Goal: Task Accomplishment & Management: Manage account settings

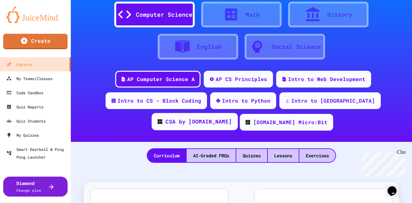
scroll to position [28, 0]
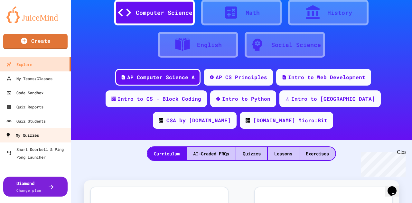
click at [33, 135] on div "My Quizzes" at bounding box center [22, 135] width 34 height 8
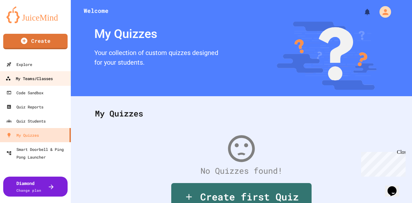
click at [34, 83] on link "My Teams/Classes" at bounding box center [35, 78] width 73 height 14
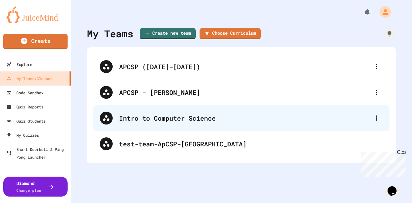
click at [218, 119] on div "Intro to Computer Science" at bounding box center [244, 118] width 251 height 10
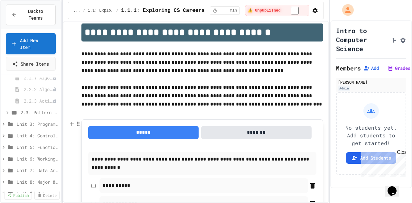
scroll to position [63, 0]
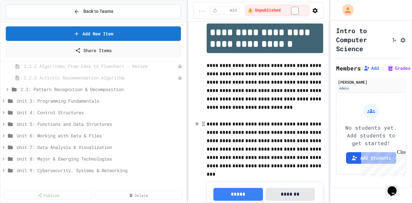
click at [193, 163] on div "**********" at bounding box center [206, 101] width 412 height 203
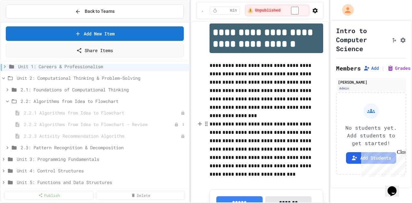
scroll to position [0, 0]
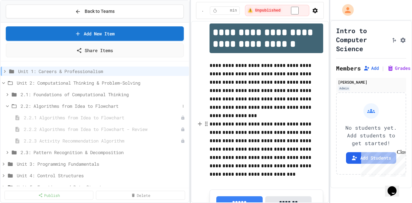
click at [7, 106] on icon at bounding box center [8, 106] width 6 height 6
click at [8, 118] on icon at bounding box center [8, 118] width 6 height 6
click at [8, 118] on icon at bounding box center [7, 118] width 3 height 2
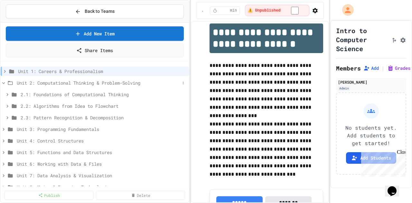
click at [5, 82] on icon at bounding box center [3, 83] width 3 height 2
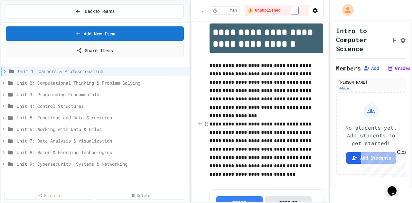
click at [43, 84] on span "Unit 2: Computational Thinking & Problem-Solving" at bounding box center [98, 83] width 163 height 7
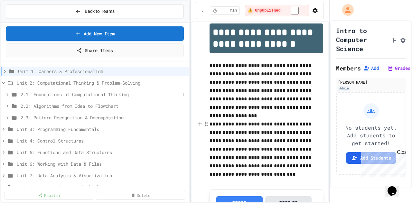
click at [45, 93] on span "2.1: Foundations of Computational Thinking" at bounding box center [100, 94] width 159 height 7
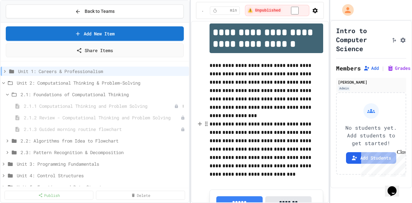
click at [52, 107] on span "2.1.1 Computational Thinking and Problem Solving" at bounding box center [99, 106] width 150 height 7
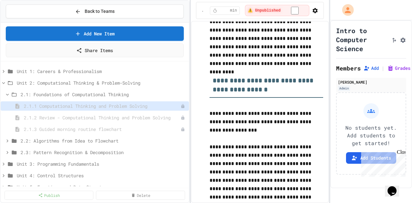
scroll to position [591, 0]
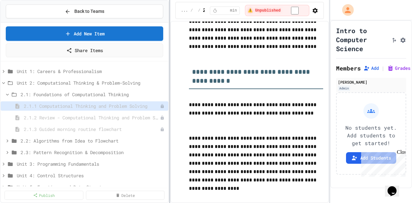
click at [161, 119] on div "**********" at bounding box center [206, 101] width 412 height 203
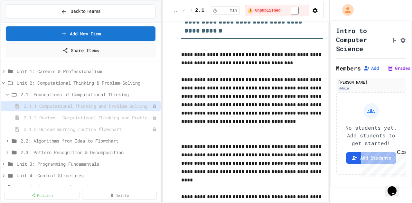
scroll to position [508, 0]
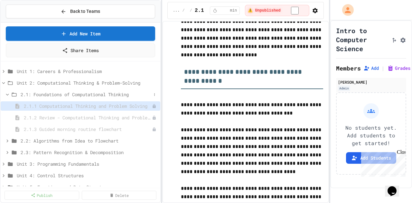
click at [67, 94] on span "2.1: Foundations of Computational Thinking" at bounding box center [86, 94] width 131 height 7
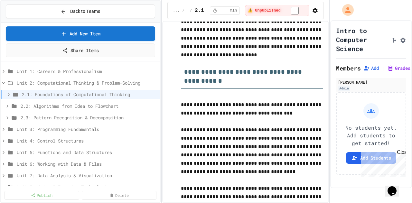
click at [67, 94] on span "2.1: Foundations of Computational Thinking" at bounding box center [90, 94] width 136 height 7
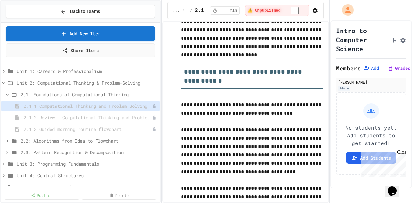
click at [67, 94] on span "2.1: Foundations of Computational Thinking" at bounding box center [89, 94] width 137 height 7
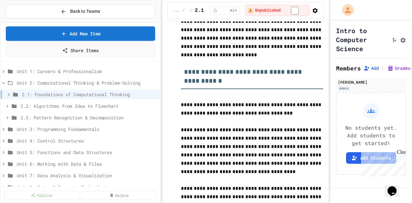
click at [67, 94] on span "2.1: Foundations of Computational Thinking" at bounding box center [90, 94] width 136 height 7
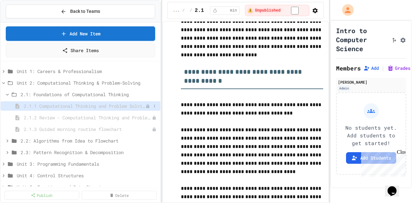
click at [68, 106] on span "2.1.1 Computational Thinking and Problem Solving" at bounding box center [85, 106] width 122 height 7
click at [77, 116] on span "2.1.2 Review - Computational Thinking and Problem Solving" at bounding box center [85, 117] width 122 height 7
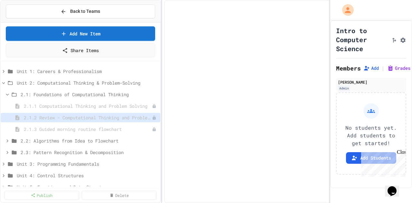
click at [77, 116] on span "2.1.2 Review - Computational Thinking and Problem Solving" at bounding box center [88, 117] width 128 height 7
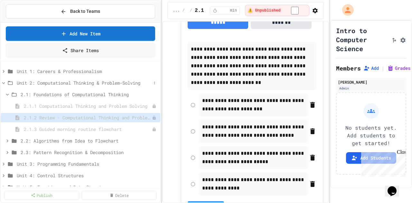
click at [81, 80] on span "Unit 2: Computational Thinking & Problem-Solving" at bounding box center [84, 83] width 135 height 7
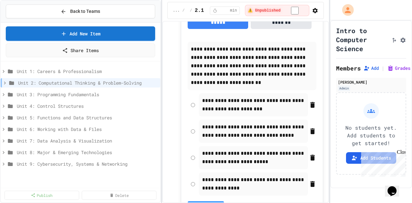
click at [81, 80] on span "Unit 2: Computational Thinking & Problem-Solving" at bounding box center [88, 83] width 140 height 7
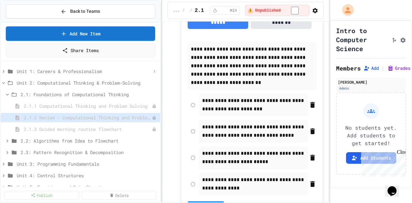
click at [56, 72] on span "Unit 1: Careers & Professionalism" at bounding box center [84, 71] width 135 height 7
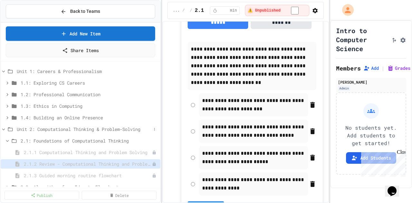
click at [80, 127] on span "Unit 2: Computational Thinking & Problem-Solving" at bounding box center [84, 129] width 135 height 7
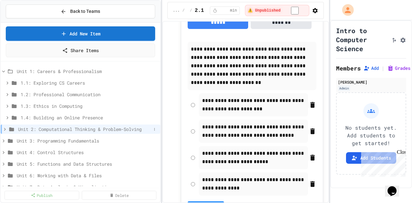
click at [68, 128] on span "Unit 2: Computational Thinking & Problem-Solving" at bounding box center [84, 129] width 133 height 7
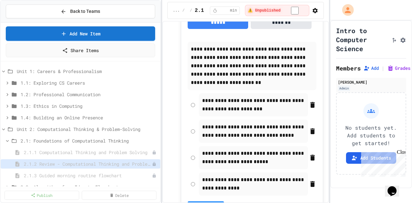
click at [68, 128] on span "Unit 2: Computational Thinking & Problem-Solving" at bounding box center [87, 129] width 141 height 7
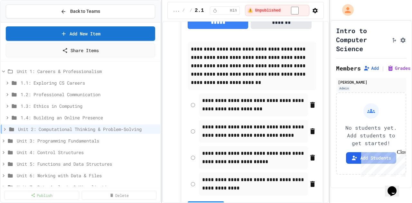
click at [68, 128] on span "Unit 2: Computational Thinking & Problem-Solving" at bounding box center [88, 129] width 140 height 7
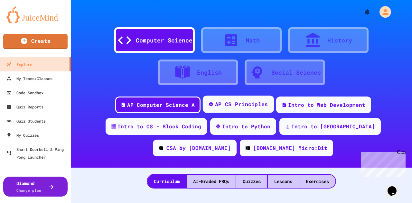
click at [246, 104] on div "AP CS Principles" at bounding box center [241, 105] width 53 height 8
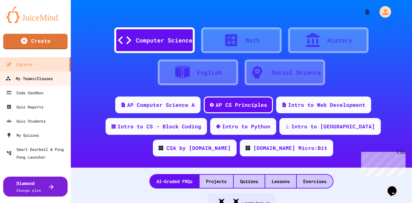
click at [52, 79] on div "My Teams/Classes" at bounding box center [28, 79] width 47 height 8
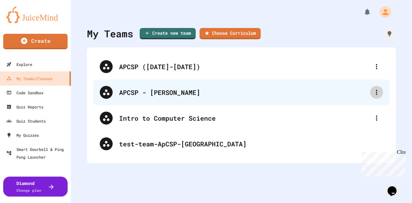
click at [373, 90] on icon at bounding box center [377, 93] width 8 height 8
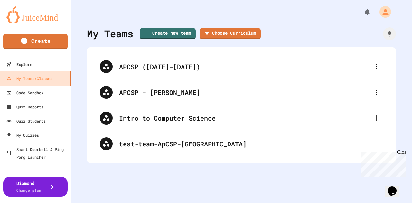
click at [230, 203] on div at bounding box center [206, 204] width 412 height 0
click at [227, 34] on link "Choose Curriculum" at bounding box center [230, 33] width 60 height 12
drag, startPoint x: 204, startPoint y: 84, endPoint x: 177, endPoint y: 78, distance: 27.5
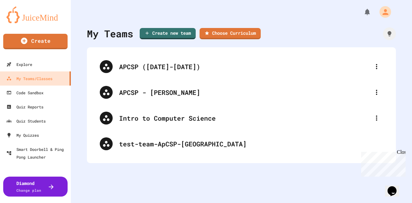
scroll to position [294, 0]
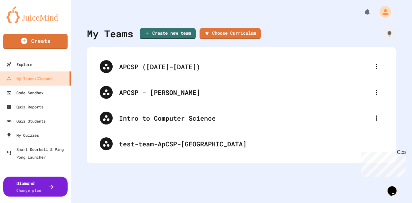
scroll to position [72, 0]
click at [226, 34] on link "Choose Curriculum" at bounding box center [230, 33] width 60 height 12
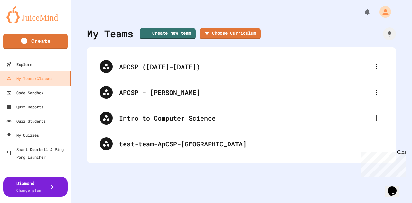
type input "**********"
